Goal: Transaction & Acquisition: Subscribe to service/newsletter

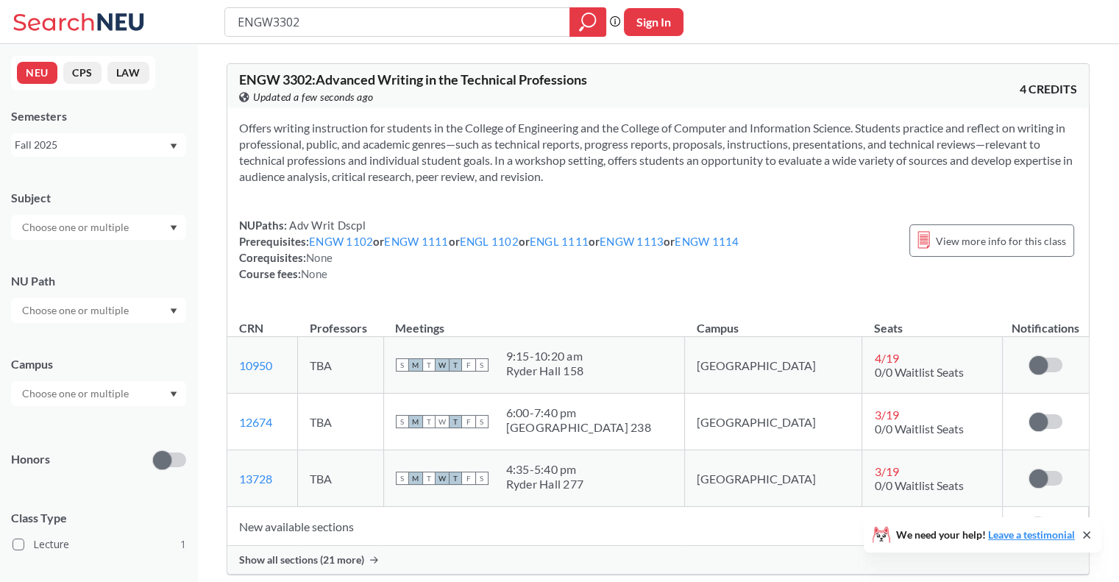
click at [646, 18] on button "Sign In" at bounding box center [654, 22] width 60 height 28
select select "US"
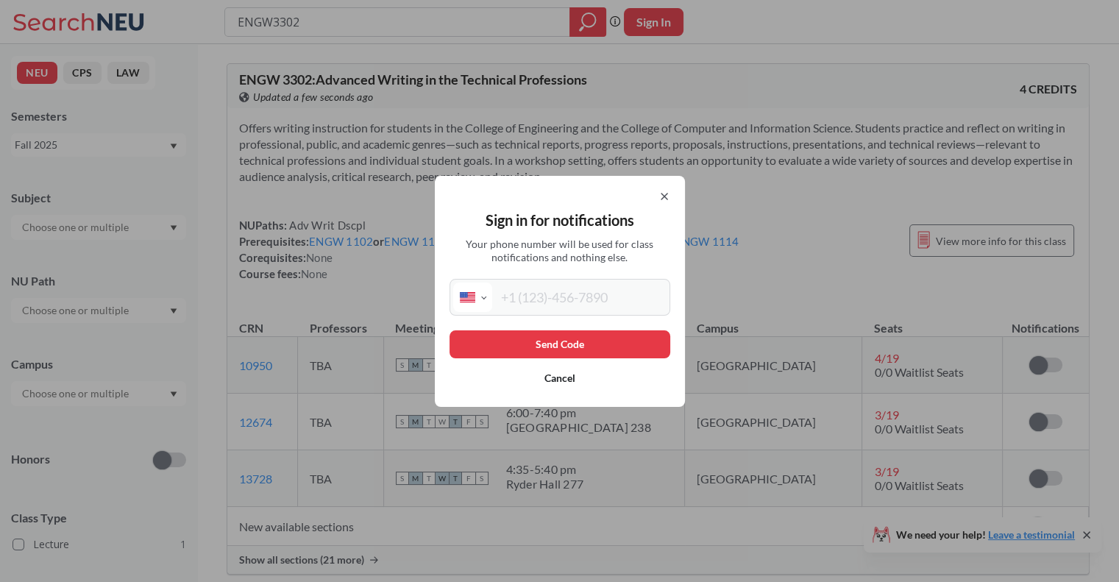
click at [570, 304] on input "tel" at bounding box center [579, 297] width 174 height 29
type input "(631) 417-2849"
click at [580, 356] on button "Send Code" at bounding box center [560, 344] width 221 height 28
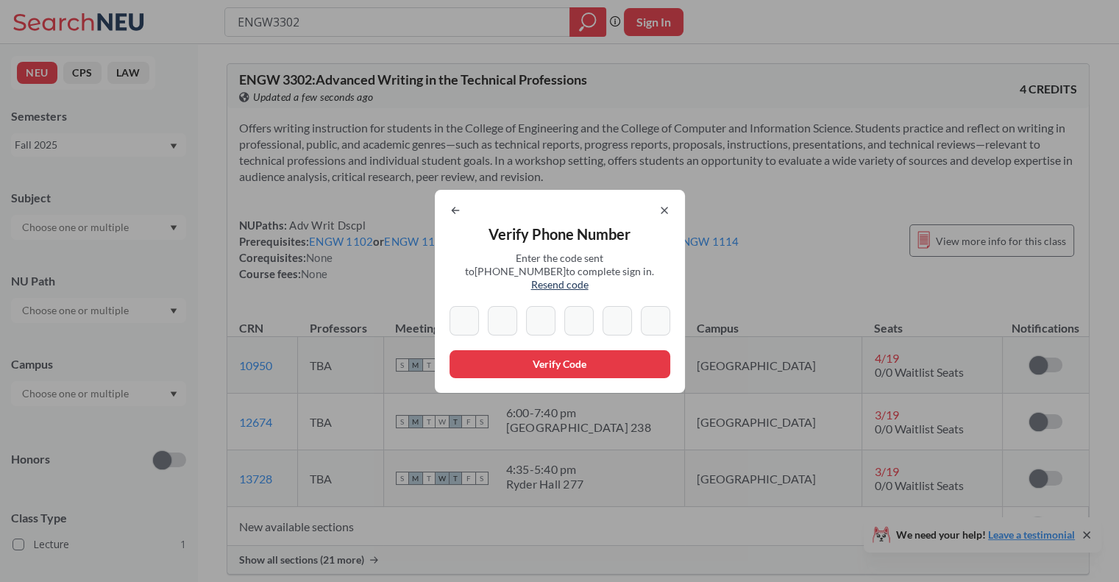
click at [458, 311] on input at bounding box center [464, 320] width 29 height 29
type input "3"
type input "1"
type input "5"
type input "4"
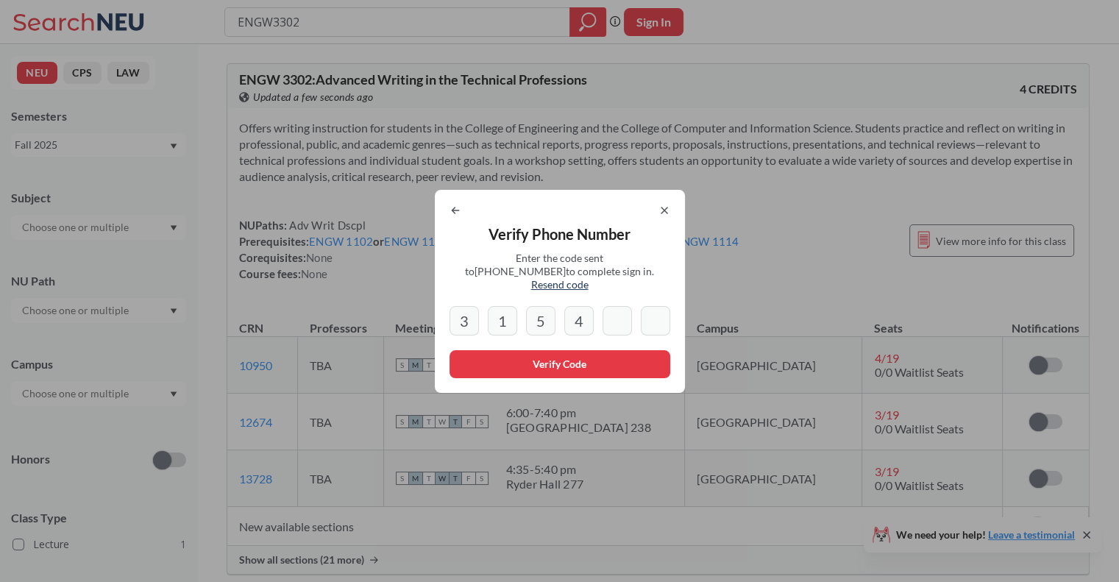
type input "4"
type input "0"
click at [497, 362] on button "Verify Code" at bounding box center [560, 364] width 221 height 28
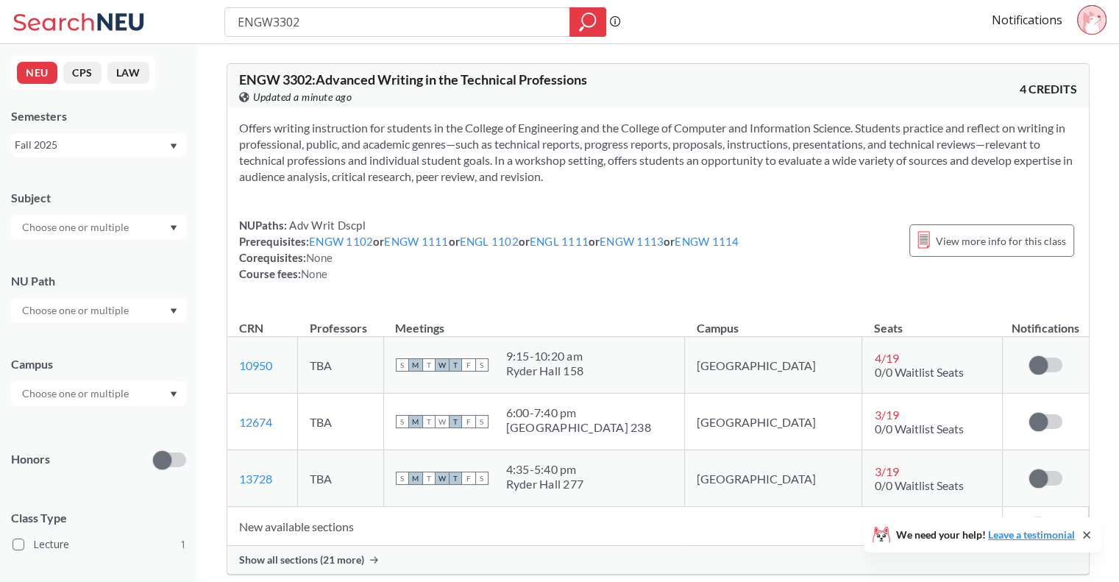
click at [1027, 32] on div "Notifications" at bounding box center [1055, 22] width 127 height 34
click at [1027, 20] on link "Notifications" at bounding box center [1027, 20] width 71 height 16
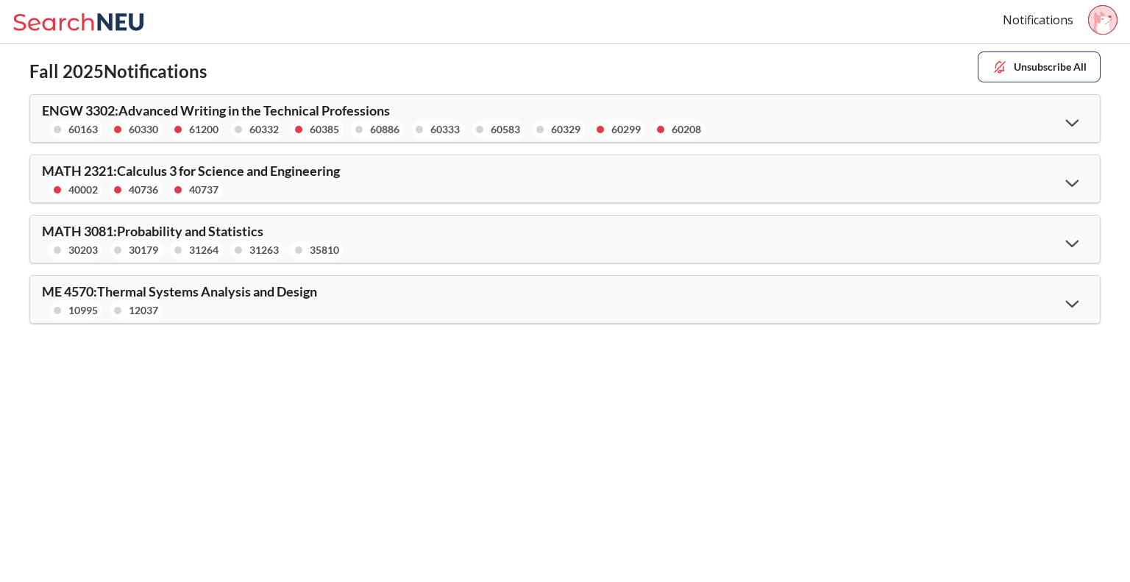
click at [1066, 119] on icon at bounding box center [1072, 122] width 13 height 7
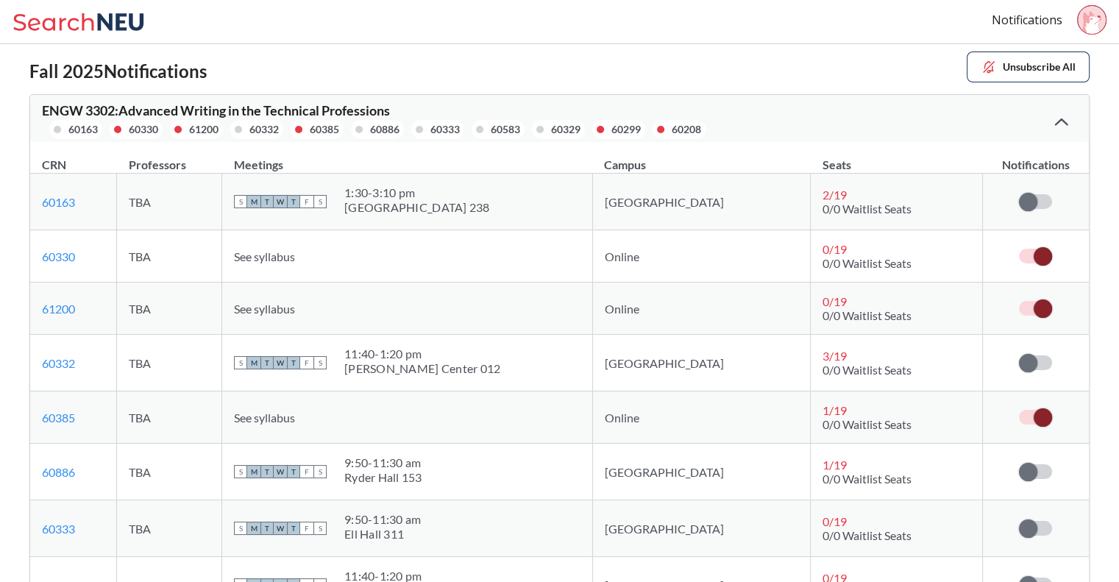
click at [1039, 258] on span at bounding box center [1043, 256] width 18 height 18
click at [1019, 249] on input "checkbox" at bounding box center [1019, 249] width 0 height 0
click at [1035, 314] on label at bounding box center [1035, 308] width 33 height 15
click at [1019, 301] on input "checkbox" at bounding box center [1019, 301] width 0 height 0
click at [1041, 426] on td at bounding box center [1036, 418] width 106 height 52
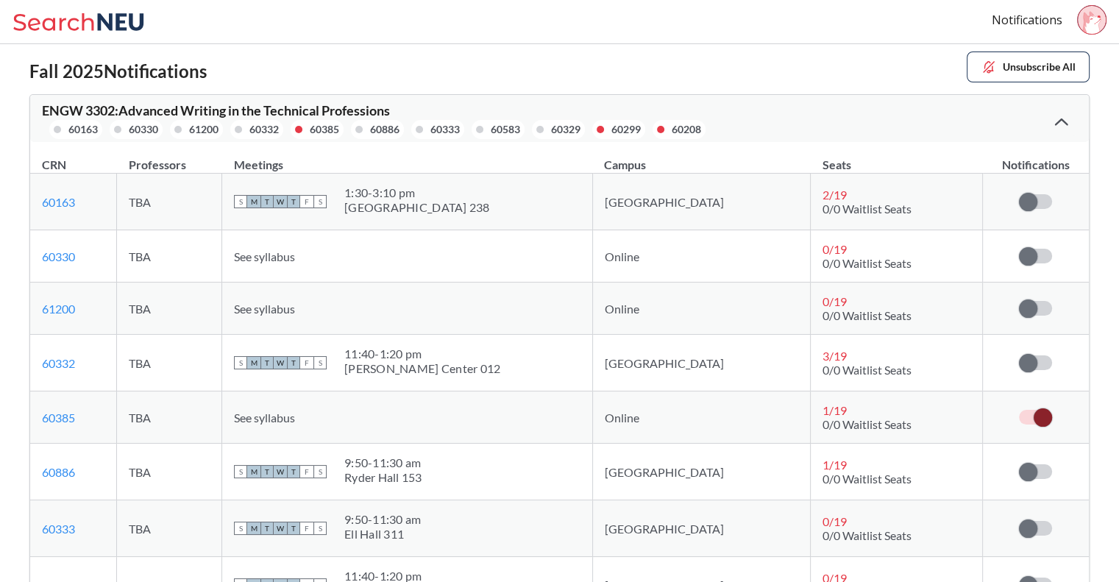
click at [1037, 408] on span at bounding box center [1043, 417] width 18 height 18
click at [1019, 410] on input "checkbox" at bounding box center [1019, 410] width 0 height 0
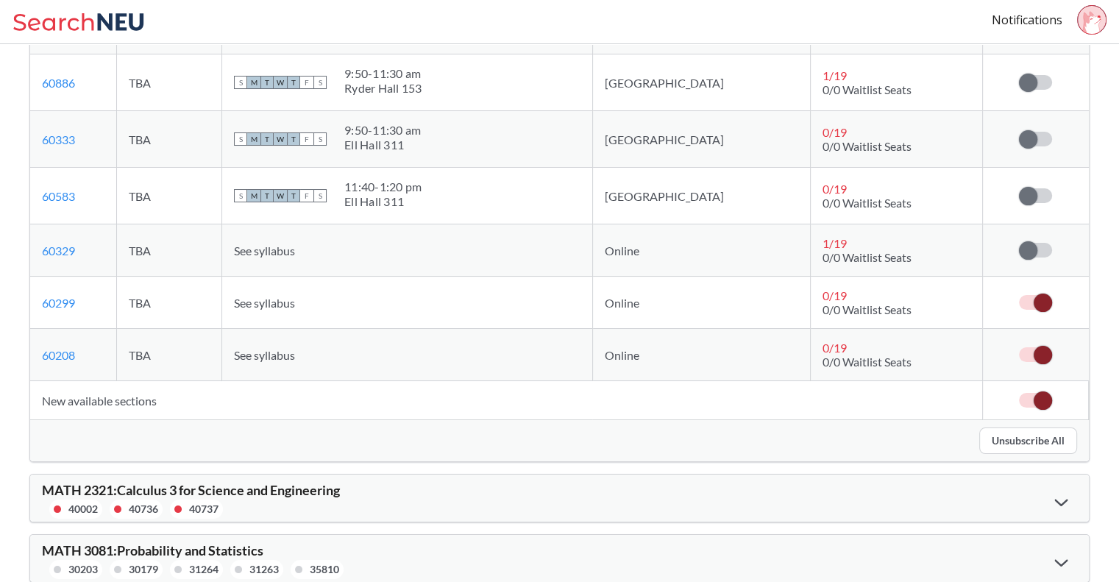
scroll to position [390, 0]
click at [1038, 381] on td at bounding box center [1036, 399] width 106 height 39
click at [1028, 332] on td at bounding box center [1036, 354] width 106 height 52
click at [1035, 310] on td at bounding box center [1036, 302] width 106 height 52
click at [1035, 304] on label at bounding box center [1035, 301] width 33 height 15
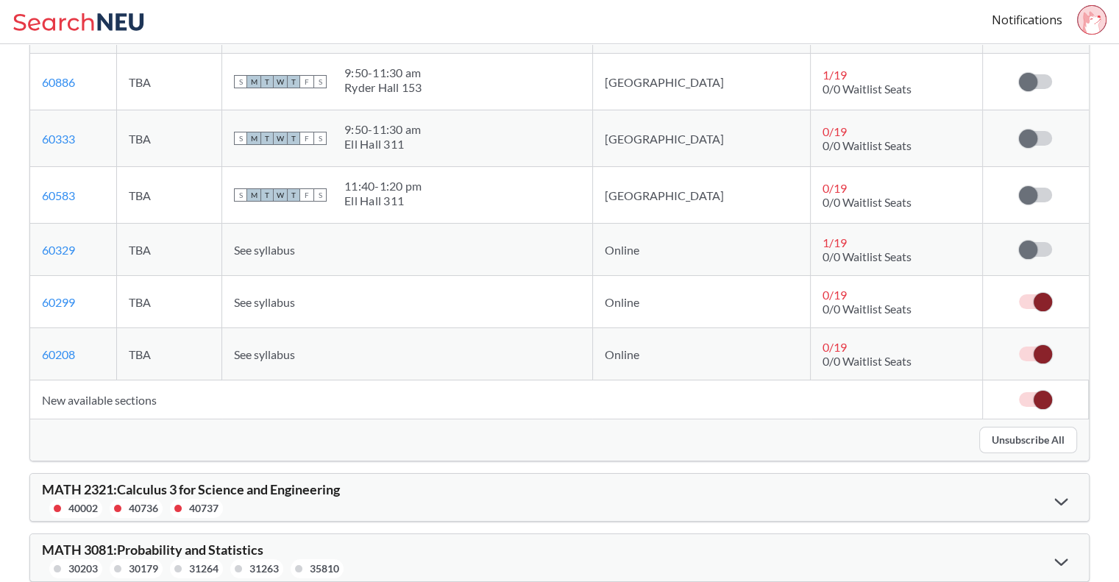
click at [1019, 294] on input "checkbox" at bounding box center [1019, 294] width 0 height 0
click at [1039, 360] on td at bounding box center [1036, 354] width 106 height 52
click at [1038, 353] on span at bounding box center [1043, 354] width 18 height 18
click at [1019, 347] on input "checkbox" at bounding box center [1019, 347] width 0 height 0
click at [1030, 380] on td at bounding box center [1036, 399] width 106 height 39
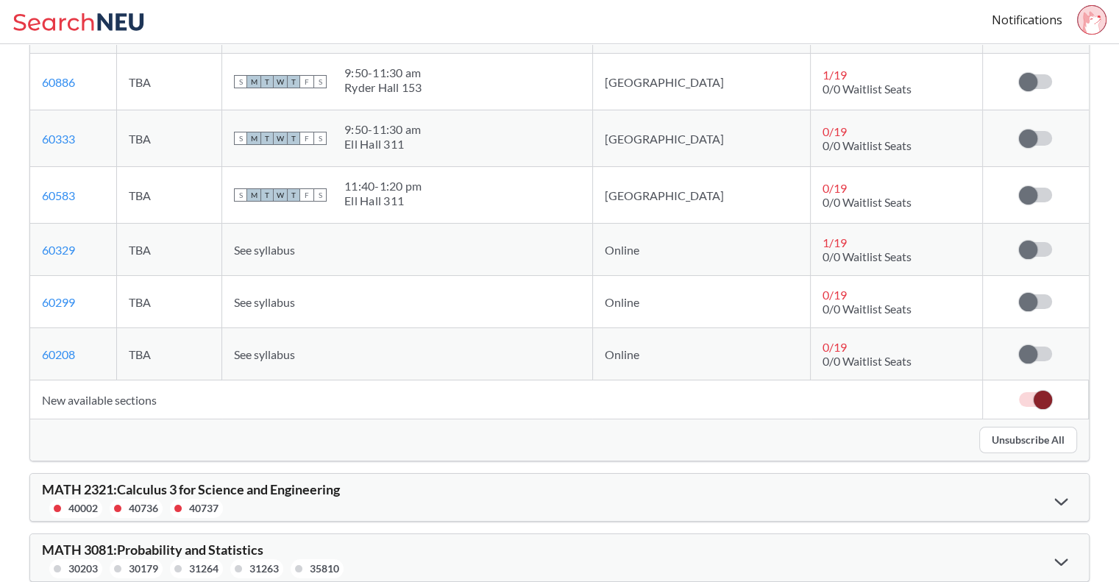
click at [1035, 401] on span at bounding box center [1043, 400] width 18 height 18
click at [1019, 392] on input "checkbox" at bounding box center [1019, 392] width 0 height 0
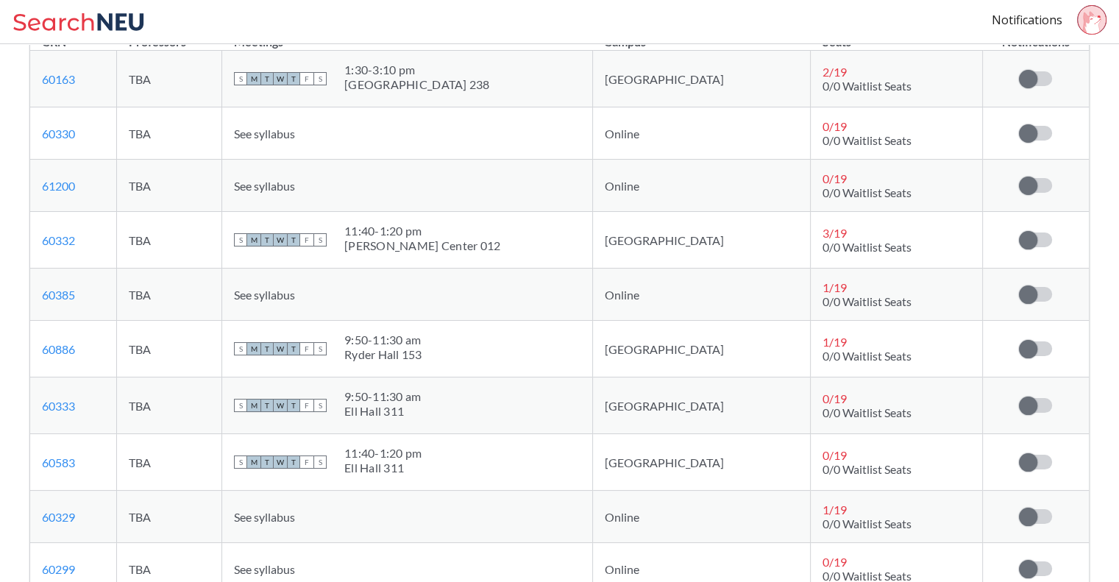
scroll to position [0, 0]
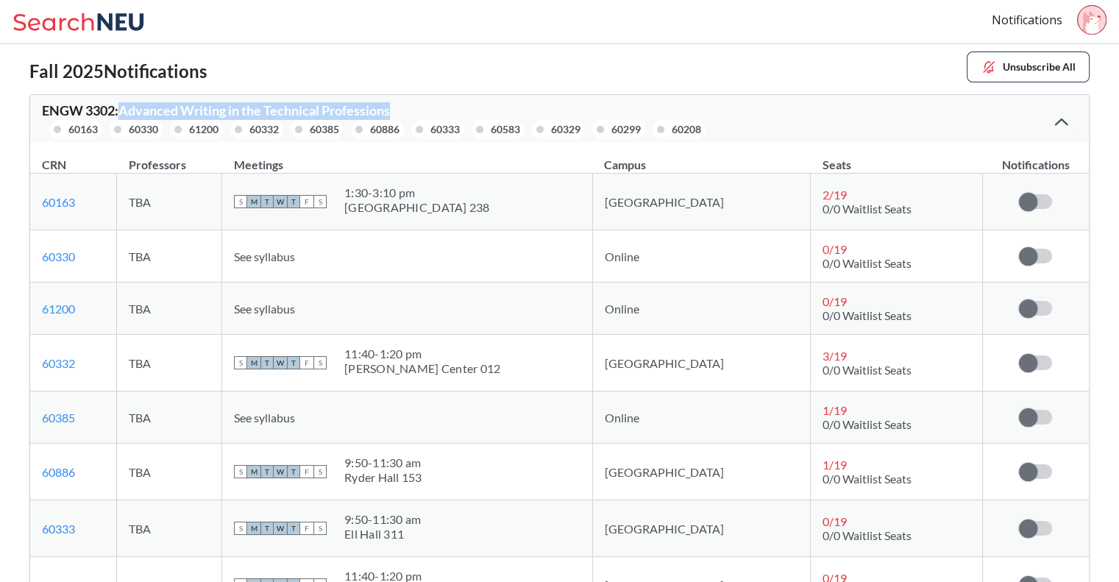
drag, startPoint x: 118, startPoint y: 111, endPoint x: 408, endPoint y: 102, distance: 289.4
click at [408, 102] on div "ENGW 3302 : Advanced Writing in the Technical Professions 60163 60330 61200 603…" at bounding box center [559, 118] width 1059 height 47
click at [984, 68] on img at bounding box center [989, 67] width 16 height 16
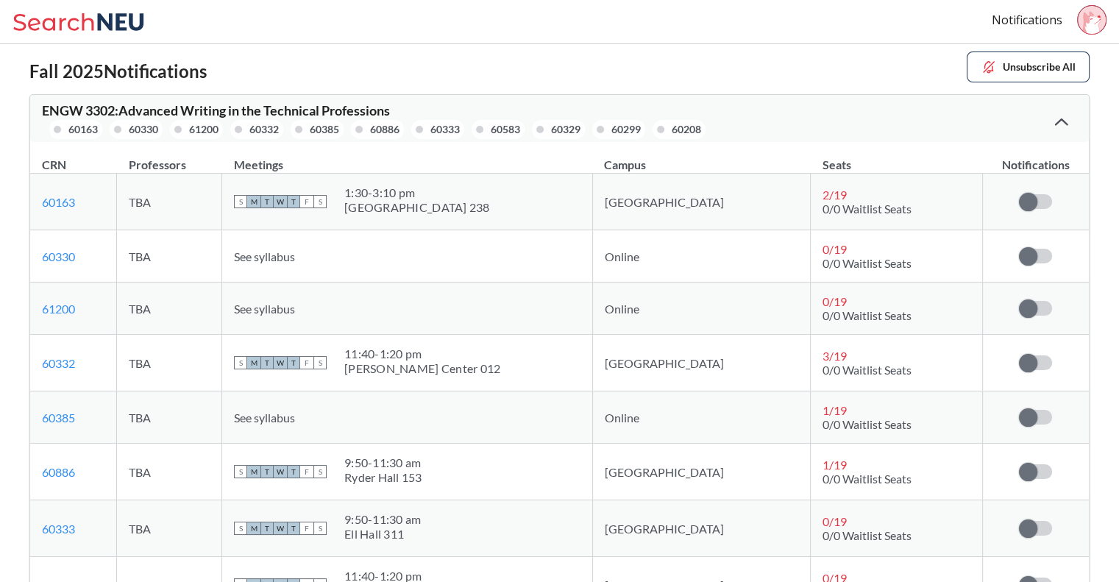
click at [984, 68] on img at bounding box center [989, 67] width 16 height 16
click at [968, 63] on button "Unsubscribe All" at bounding box center [1028, 67] width 123 height 31
click at [985, 64] on img at bounding box center [989, 67] width 16 height 16
click at [1026, 123] on div "ENGW 3302 : Advanced Writing in the Technical Professions 60163 60330 61200 603…" at bounding box center [559, 118] width 1059 height 47
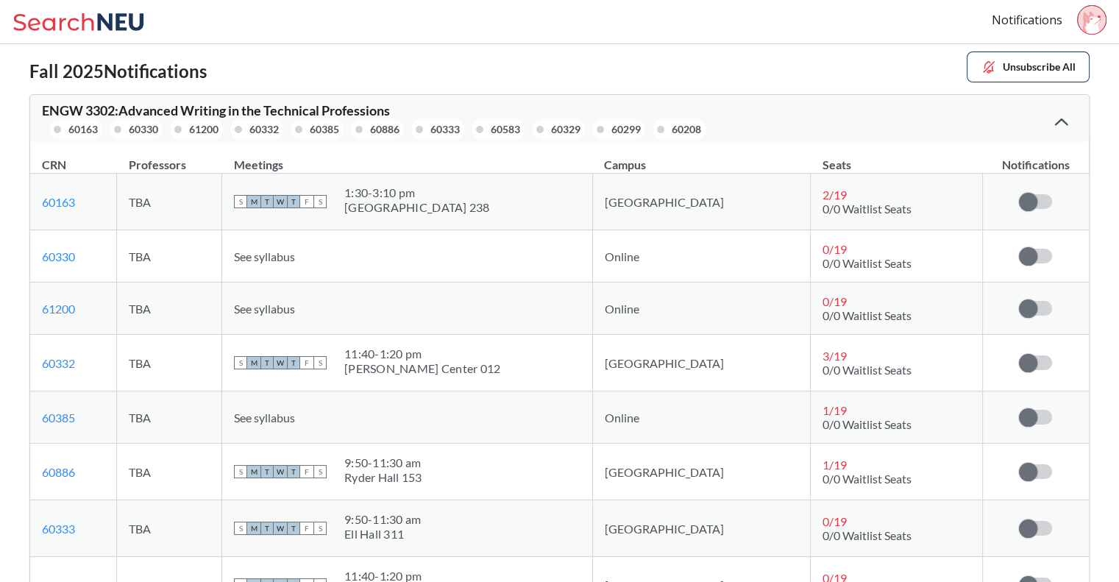
click at [1056, 121] on icon at bounding box center [1061, 122] width 13 height 8
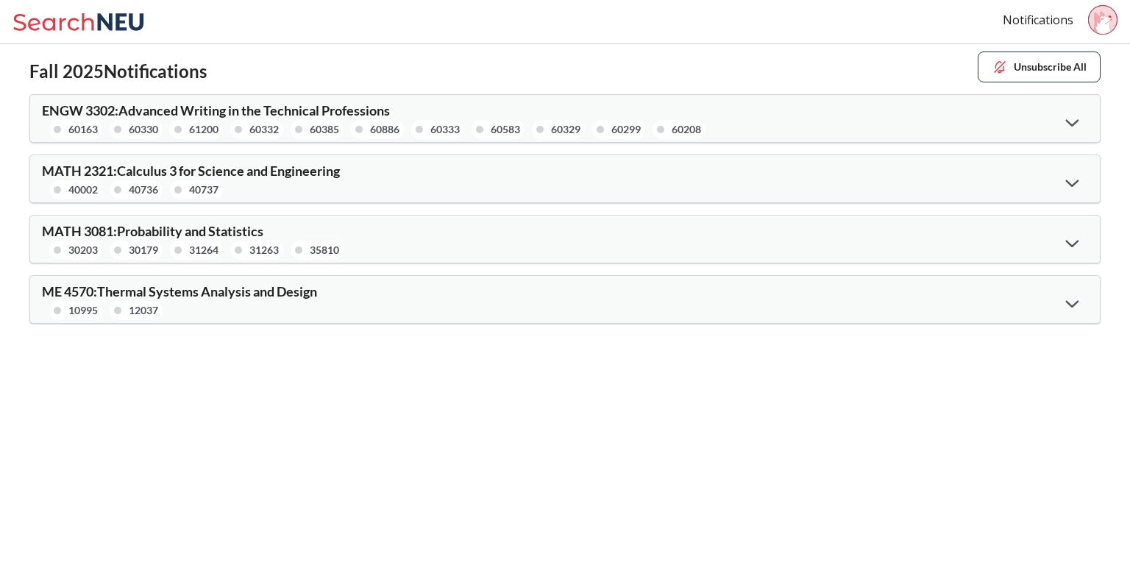
click at [73, 26] on icon at bounding box center [81, 21] width 137 height 29
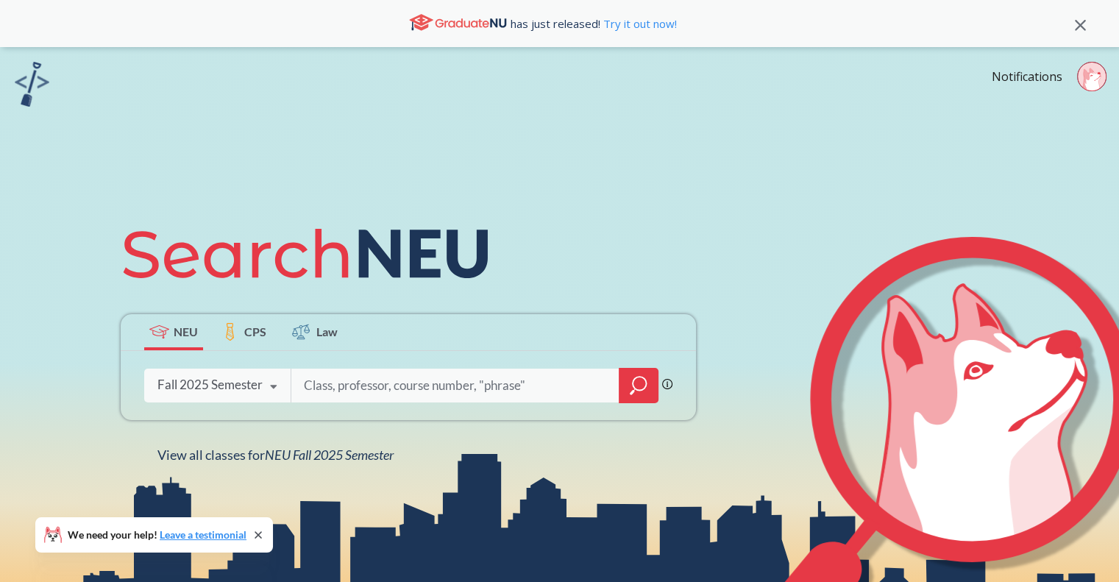
click at [341, 380] on input "search" at bounding box center [455, 385] width 306 height 31
type input "emgt 5220"
click at [642, 389] on icon "magnifying glass" at bounding box center [639, 385] width 18 height 21
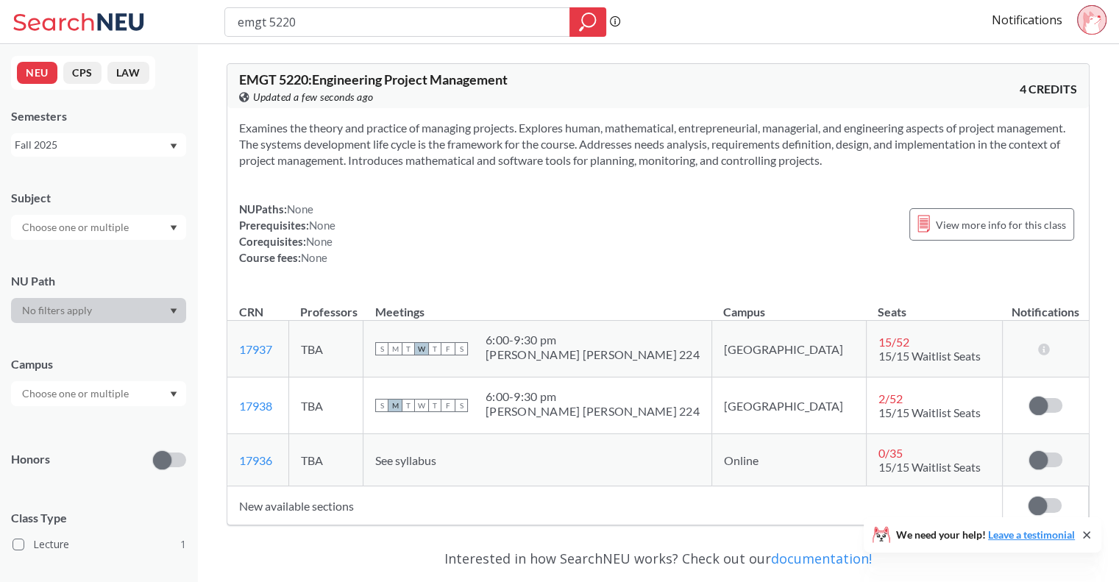
click at [1033, 450] on td "Subscribe to notifications for this section" at bounding box center [1045, 460] width 86 height 52
click at [1038, 452] on span at bounding box center [1039, 460] width 18 height 18
click at [1030, 453] on input "checkbox" at bounding box center [1030, 453] width 0 height 0
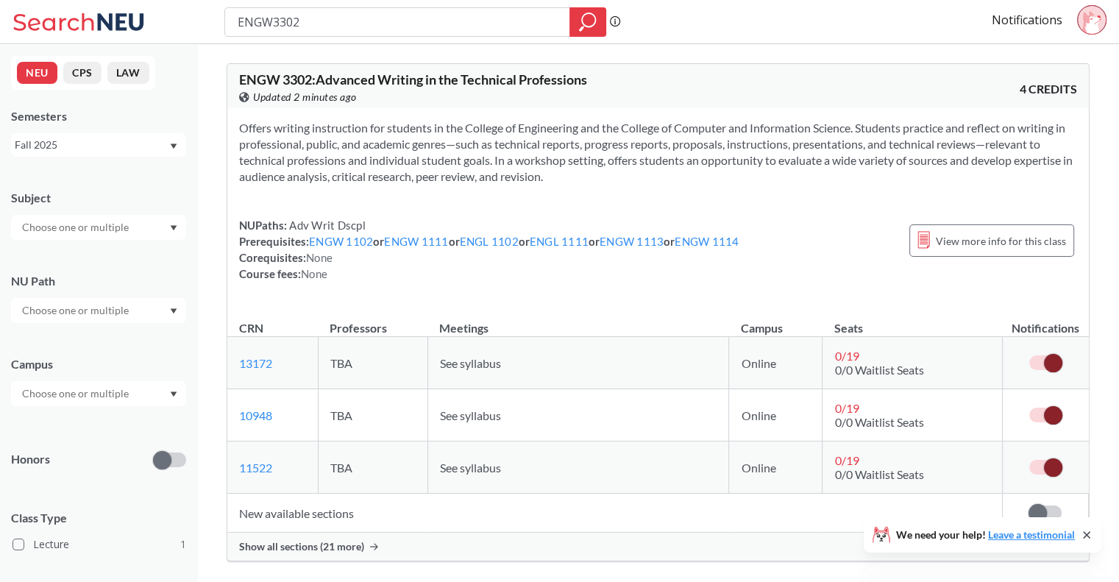
click at [380, 23] on input "ENGW3302" at bounding box center [397, 22] width 323 height 25
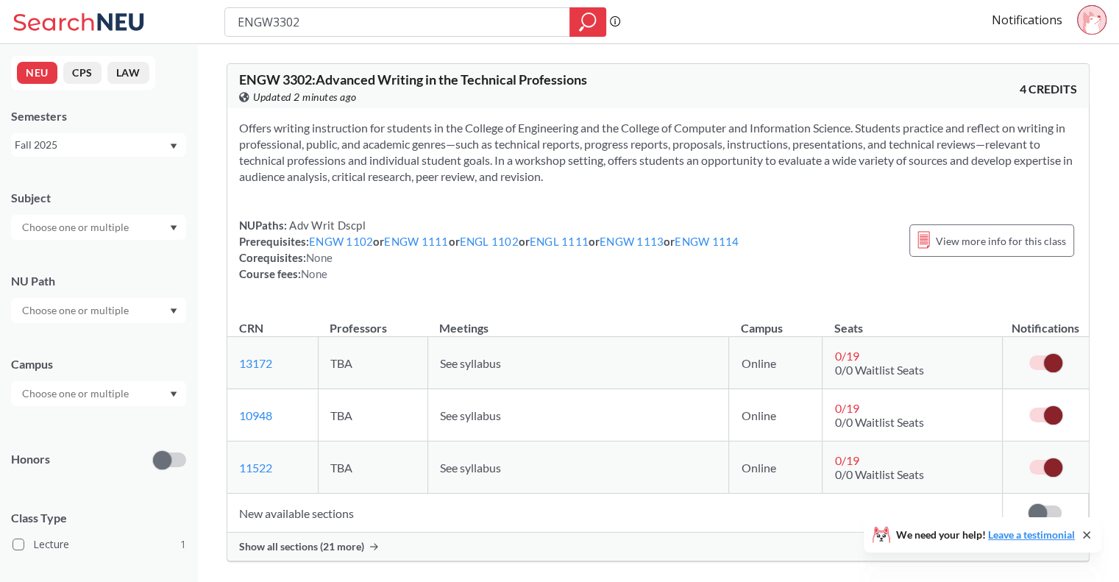
click at [380, 23] on input "ENGW3302" at bounding box center [397, 22] width 323 height 25
type input "comm1112"
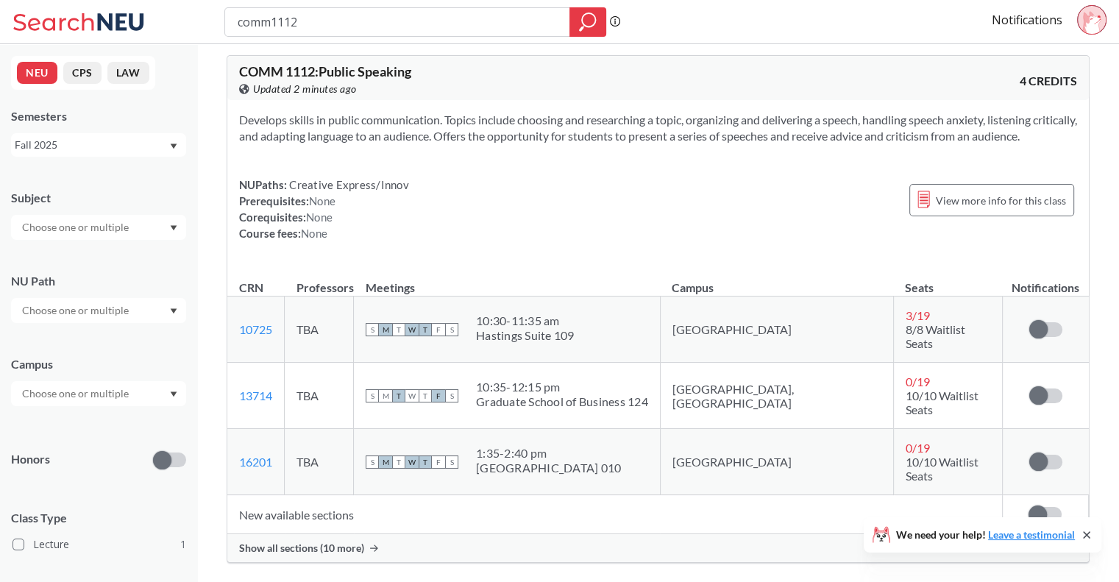
scroll to position [9, 0]
click at [1058, 509] on td "Subscribe to notifications for this section" at bounding box center [1045, 514] width 86 height 39
click at [1043, 495] on td "Subscribe to notifications for this section" at bounding box center [1045, 514] width 86 height 39
click at [1044, 495] on td "Subscribe to notifications for this section" at bounding box center [1045, 514] width 86 height 39
click at [1044, 505] on span at bounding box center [1038, 514] width 18 height 18
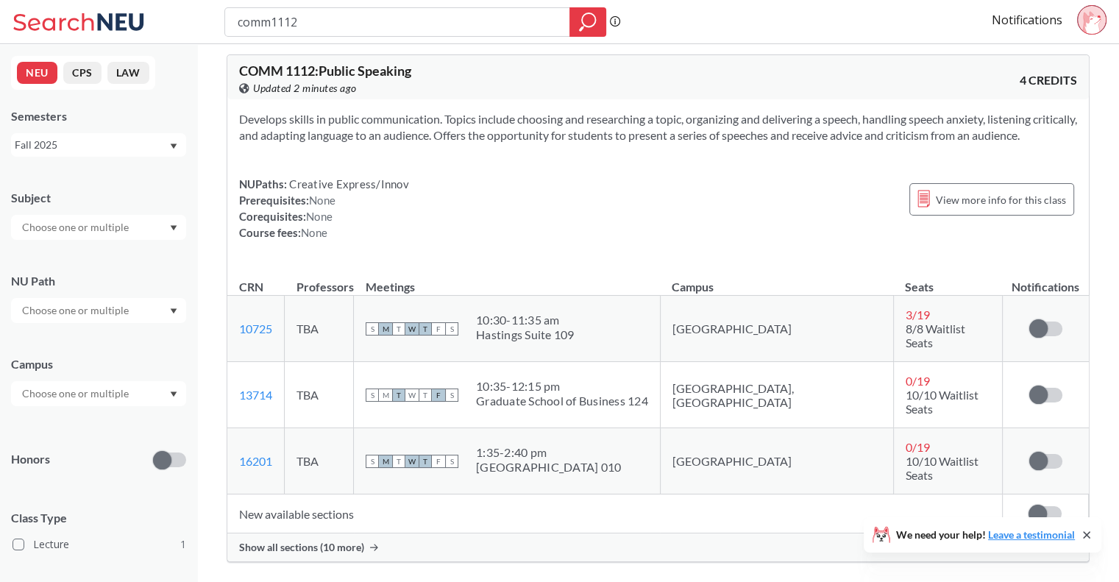
click at [1029, 506] on input "checkbox" at bounding box center [1029, 506] width 0 height 0
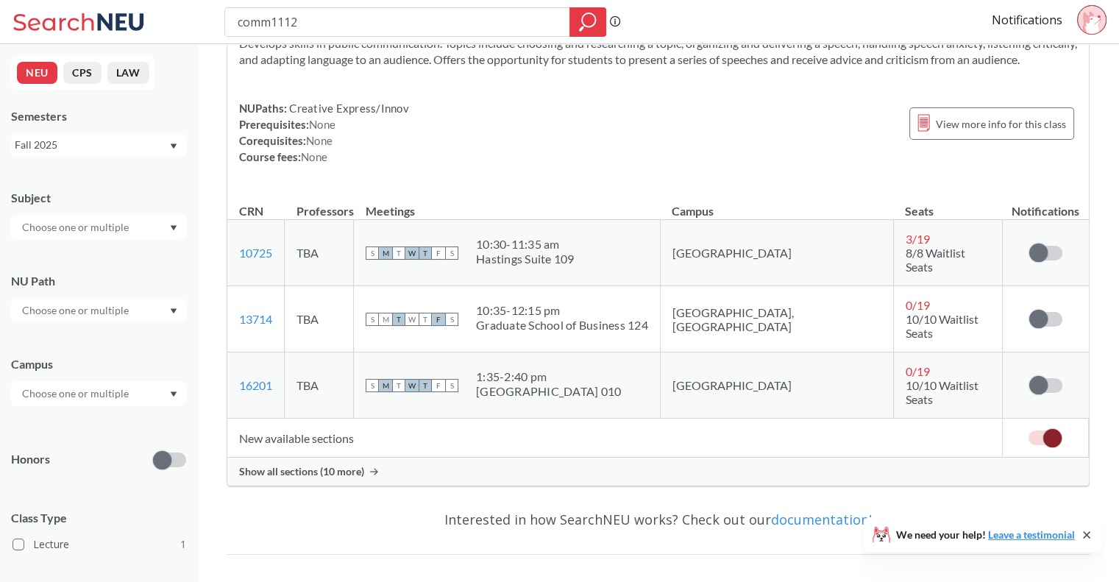
scroll to position [88, 0]
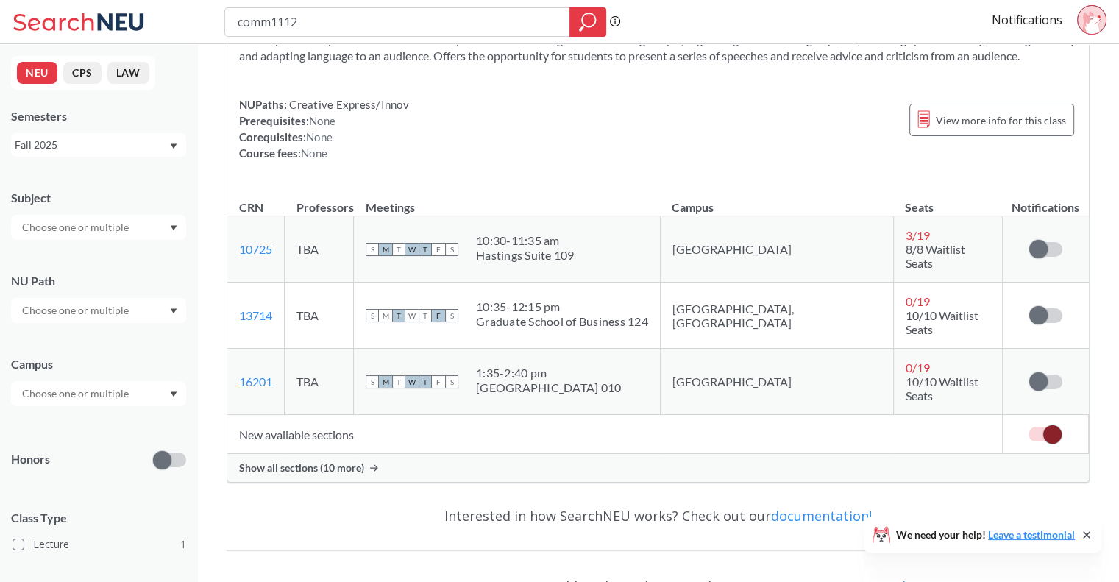
click at [368, 454] on div "Show all sections (10 more)" at bounding box center [658, 468] width 862 height 28
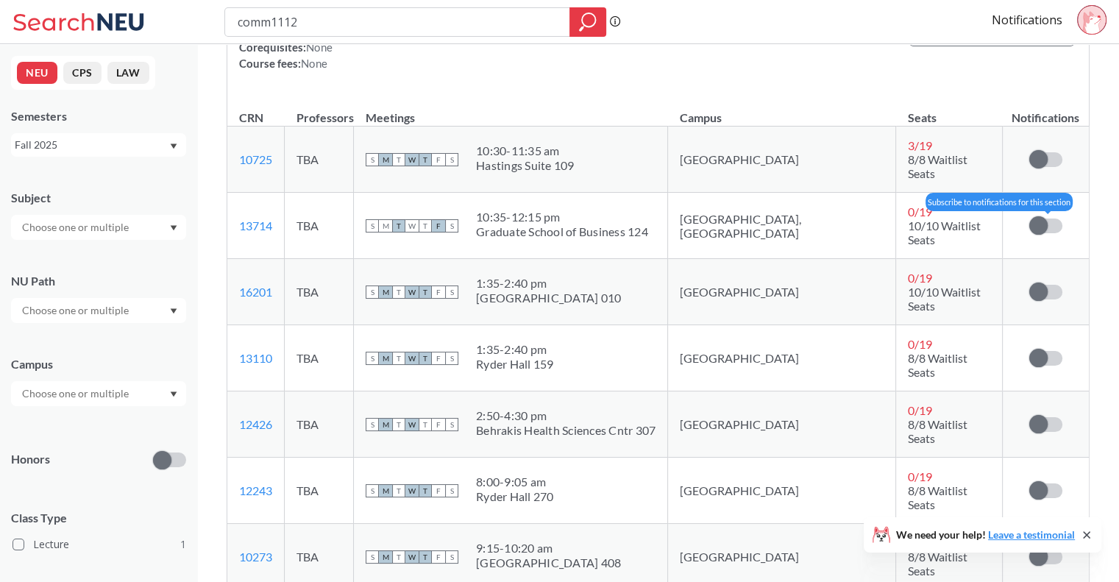
scroll to position [174, 0]
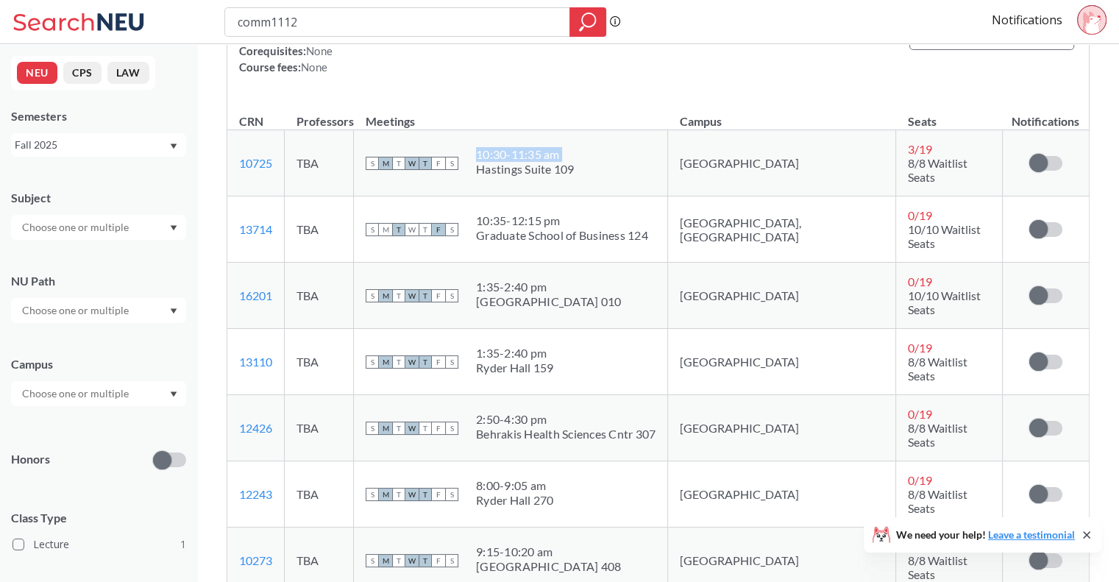
drag, startPoint x: 520, startPoint y: 184, endPoint x: 603, endPoint y: 192, distance: 83.6
click at [603, 192] on td "S M T W T F S 10:30 - 11:35 am Hastings Suite 109" at bounding box center [511, 163] width 314 height 66
click at [619, 180] on div "S M T W T F S 10:30 - 11:35 am Hastings Suite 109" at bounding box center [511, 163] width 290 height 32
